Goal: Check status: Check status

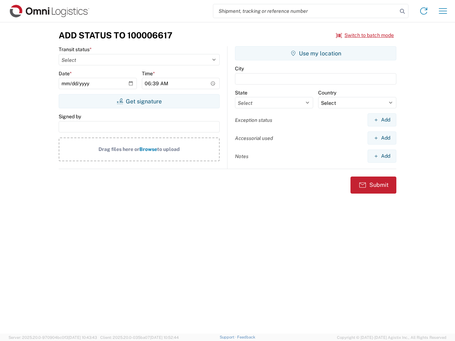
click at [305, 11] on input "search" at bounding box center [305, 11] width 184 height 14
click at [402, 11] on icon at bounding box center [402, 11] width 10 height 10
click at [424, 11] on icon at bounding box center [423, 10] width 11 height 11
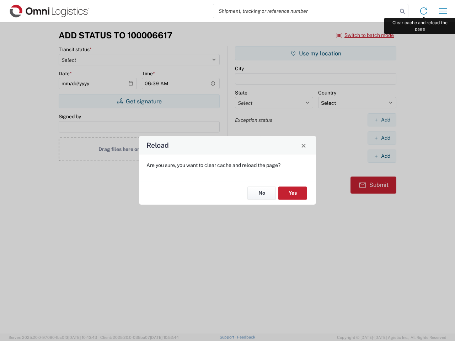
click at [443, 11] on div "Reload Are you sure, you want to clear cache and reload the page? No Yes" at bounding box center [227, 170] width 455 height 341
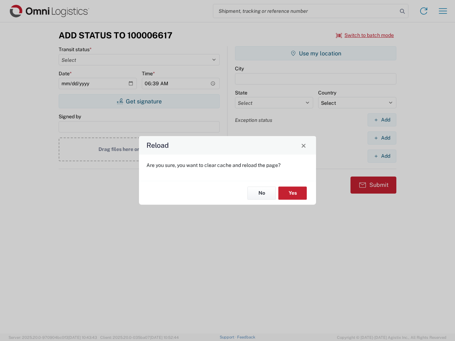
click at [365, 35] on div "Reload Are you sure, you want to clear cache and reload the page? No Yes" at bounding box center [227, 170] width 455 height 341
click at [139, 101] on div "Reload Are you sure, you want to clear cache and reload the page? No Yes" at bounding box center [227, 170] width 455 height 341
click at [316, 53] on div "Reload Are you sure, you want to clear cache and reload the page? No Yes" at bounding box center [227, 170] width 455 height 341
click at [382, 120] on div "Reload Are you sure, you want to clear cache and reload the page? No Yes" at bounding box center [227, 170] width 455 height 341
click at [382, 138] on div "Reload Are you sure, you want to clear cache and reload the page? No Yes" at bounding box center [227, 170] width 455 height 341
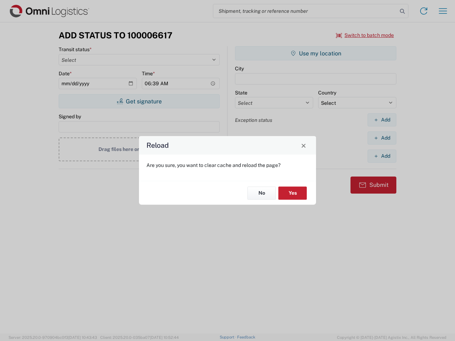
click at [382, 156] on div "Reload Are you sure, you want to clear cache and reload the page? No Yes" at bounding box center [227, 170] width 455 height 341
